Goal: Find specific page/section: Find specific page/section

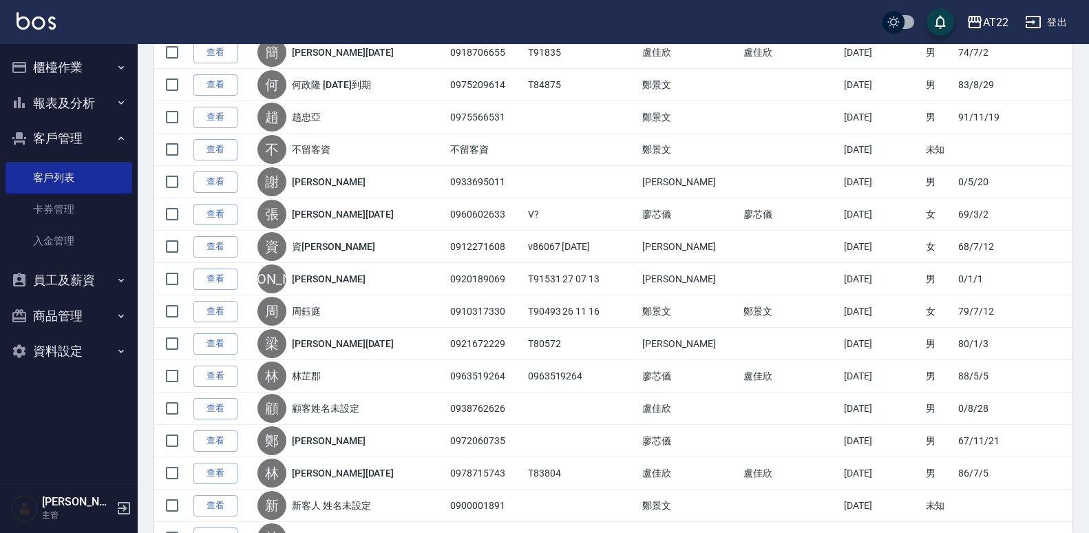
scroll to position [485, 0]
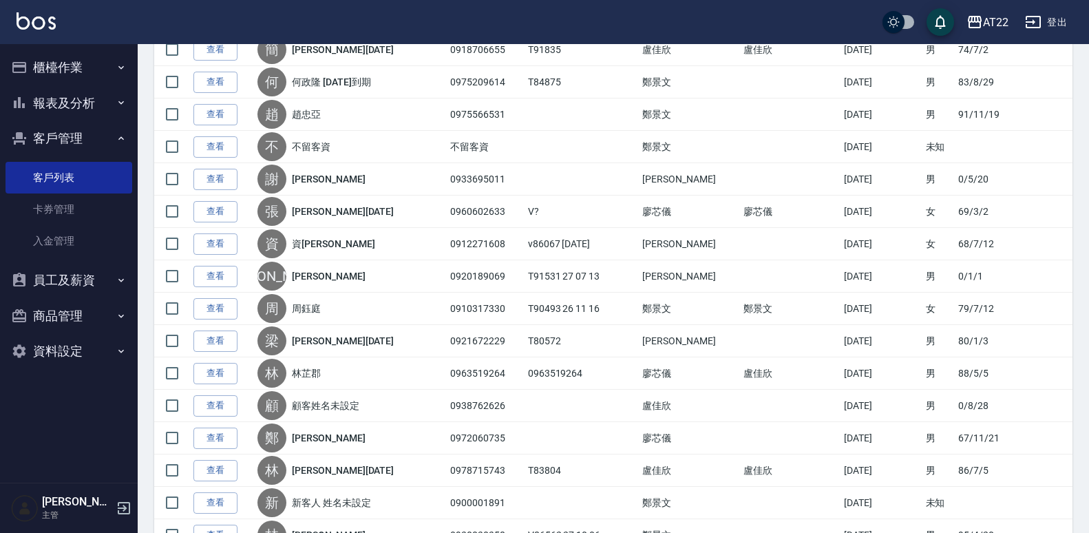
drag, startPoint x: 1087, startPoint y: 191, endPoint x: 1098, endPoint y: 243, distance: 53.5
click at [1088, 243] on html "AT22 登出 櫃檯作業 打帳單 帳單列表 掛單列表 現金收支登錄 材料自購登錄 每日結帳 現場電腦打卡 報表及分析 報表目錄 店家區間累計表 店家日報表 店…" at bounding box center [544, 502] width 1089 height 1975
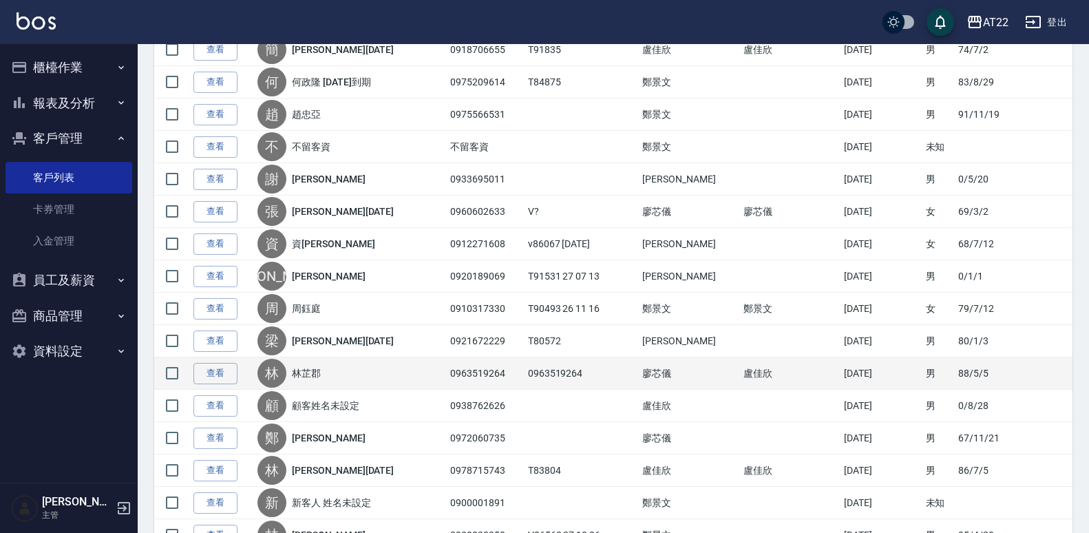
click at [268, 368] on div "林" at bounding box center [271, 373] width 29 height 29
click at [335, 367] on div "林 林芷郡" at bounding box center [350, 373] width 186 height 29
click at [203, 371] on link "查看" at bounding box center [215, 373] width 44 height 21
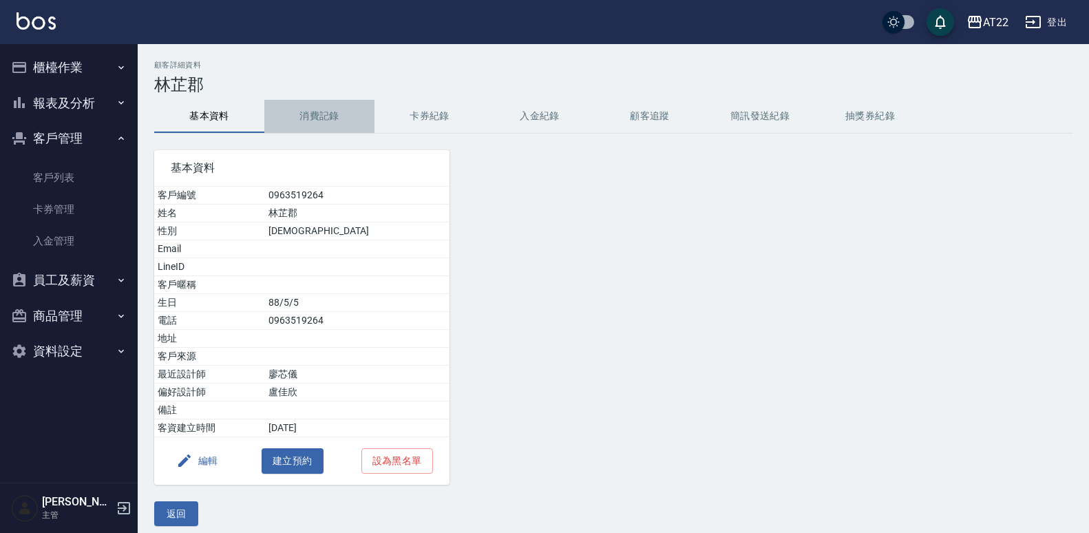
click at [301, 117] on button "消費記錄" at bounding box center [319, 116] width 110 height 33
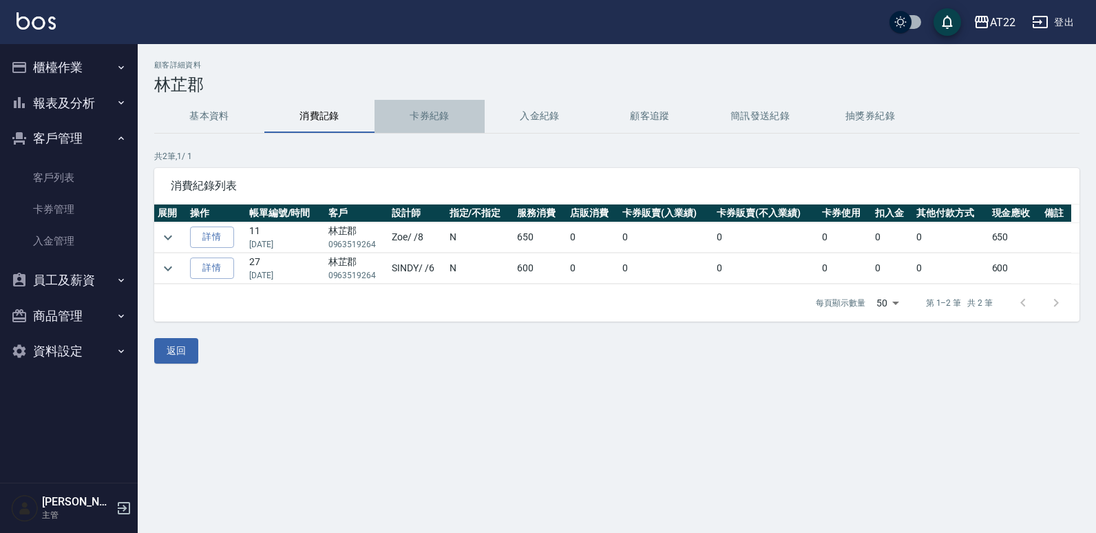
click at [415, 110] on button "卡券紀錄" at bounding box center [430, 116] width 110 height 33
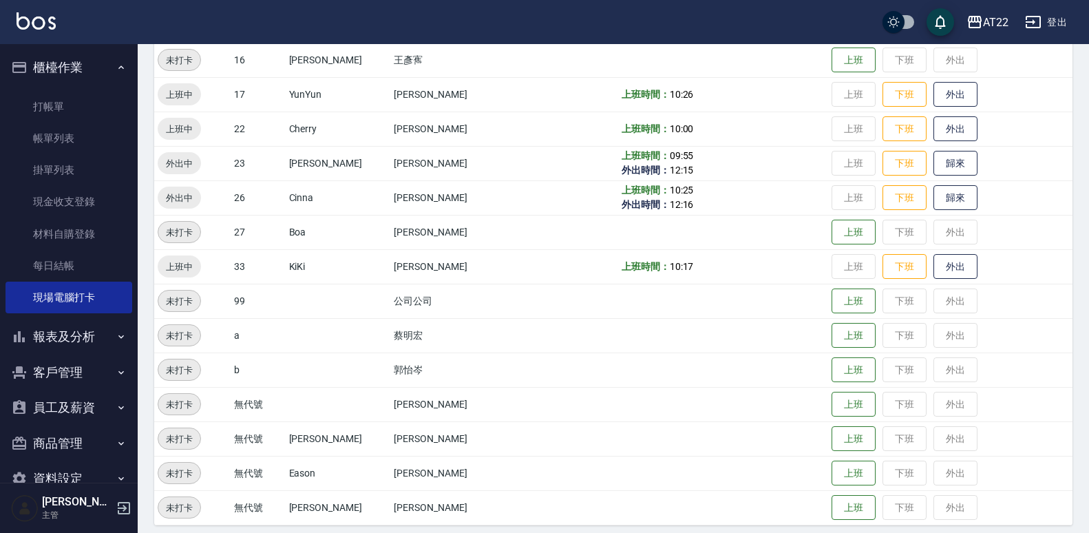
scroll to position [498, 0]
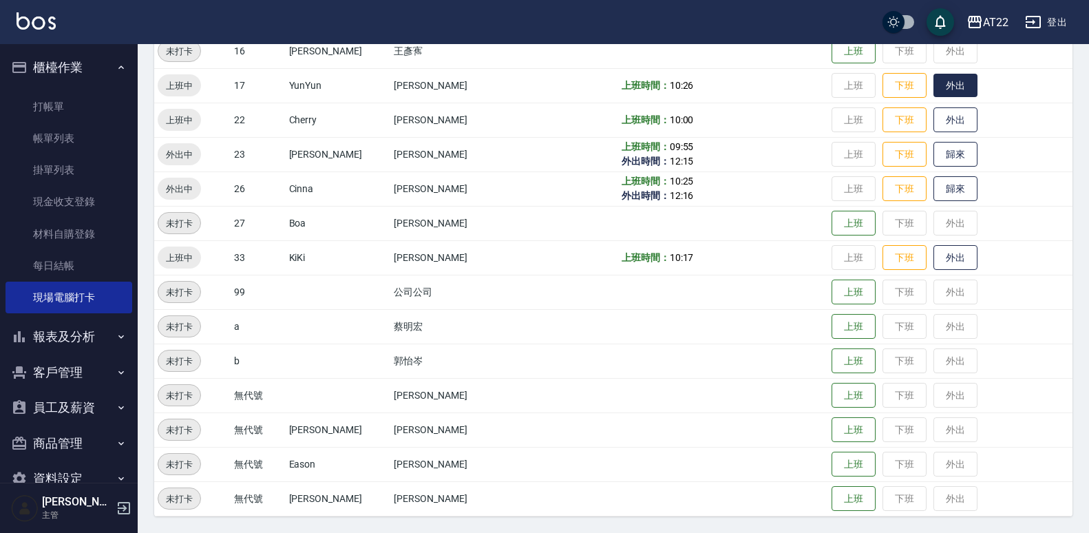
click at [934, 74] on button "外出" at bounding box center [956, 86] width 44 height 24
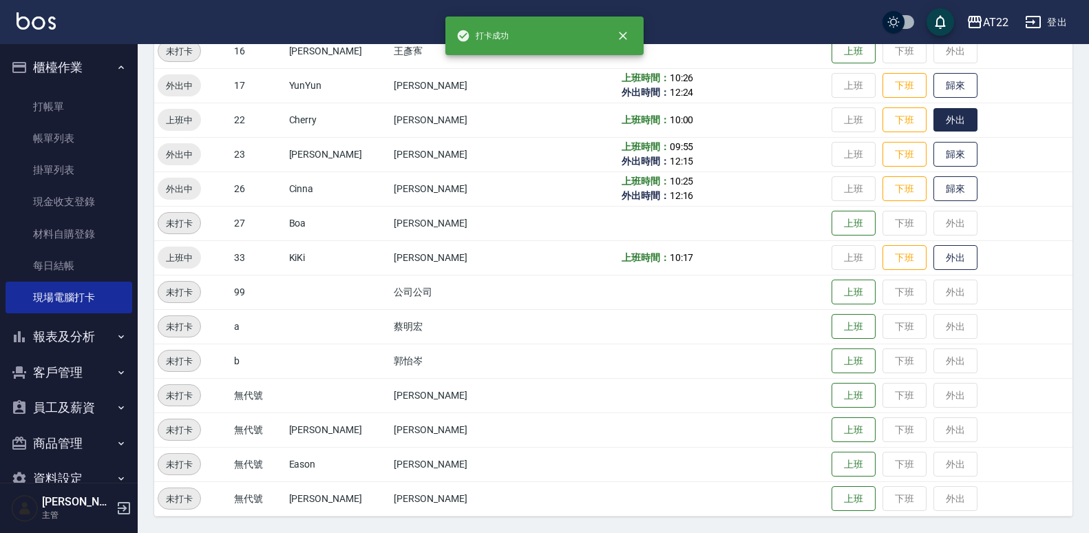
click at [938, 116] on button "外出" at bounding box center [956, 120] width 44 height 24
